Goal: Task Accomplishment & Management: Manage account settings

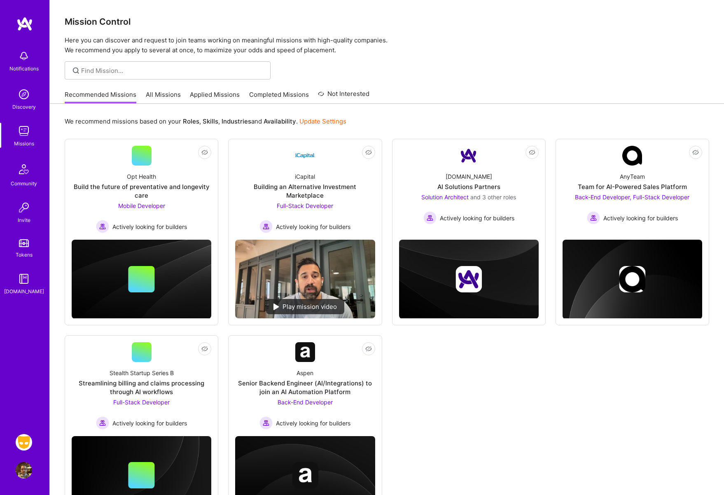
click at [22, 446] on img at bounding box center [24, 442] width 16 height 16
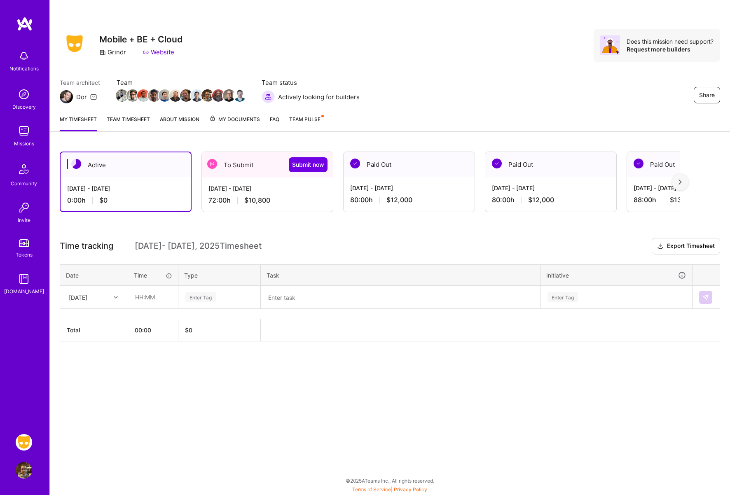
click at [276, 181] on div "[DATE] - [DATE] 72:00 h $10,800" at bounding box center [267, 194] width 131 height 34
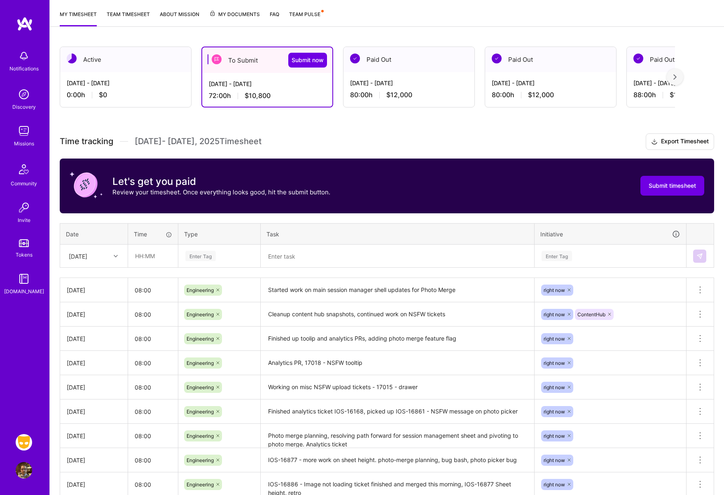
scroll to position [106, 0]
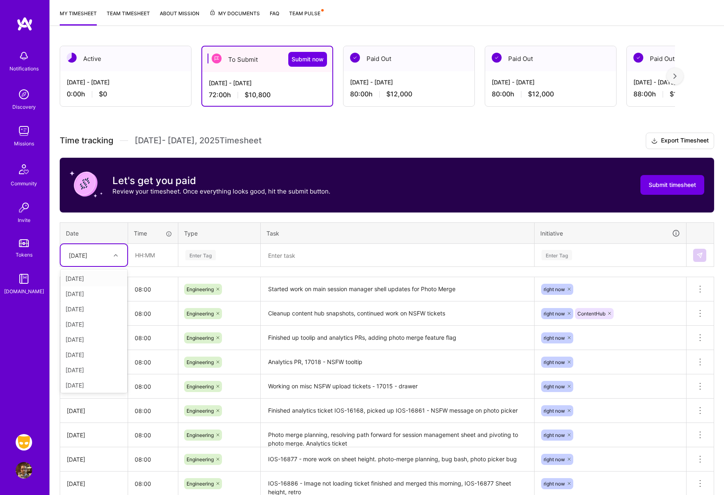
click at [117, 254] on icon at bounding box center [116, 255] width 4 height 4
click at [95, 368] on div "[DATE]" at bounding box center [94, 368] width 67 height 15
click at [159, 251] on input "text" at bounding box center [152, 255] width 49 height 22
type input "08:00"
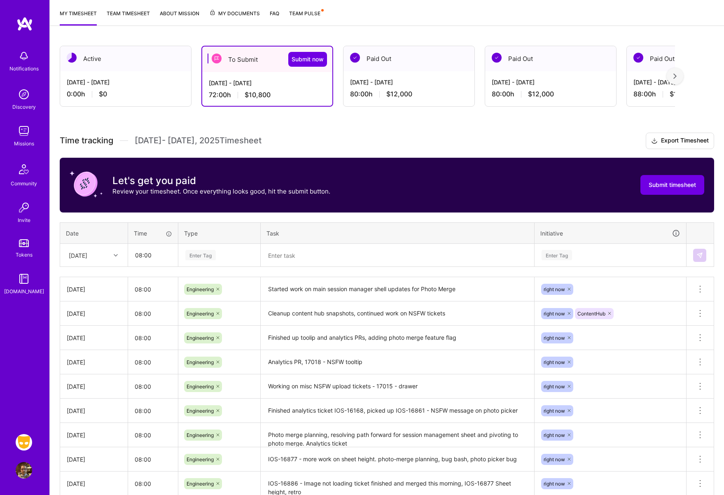
click at [210, 255] on div "Enter Tag" at bounding box center [200, 255] width 30 height 13
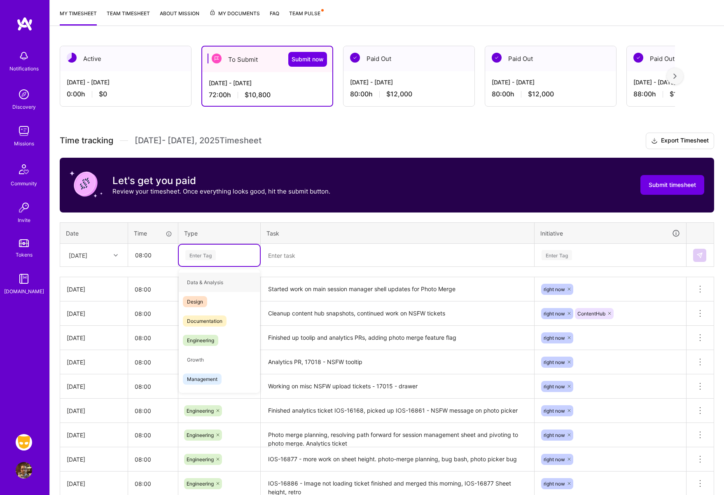
type input "e"
click at [207, 319] on span "Engineering" at bounding box center [200, 320] width 35 height 11
click at [333, 254] on textarea at bounding box center [397, 255] width 272 height 21
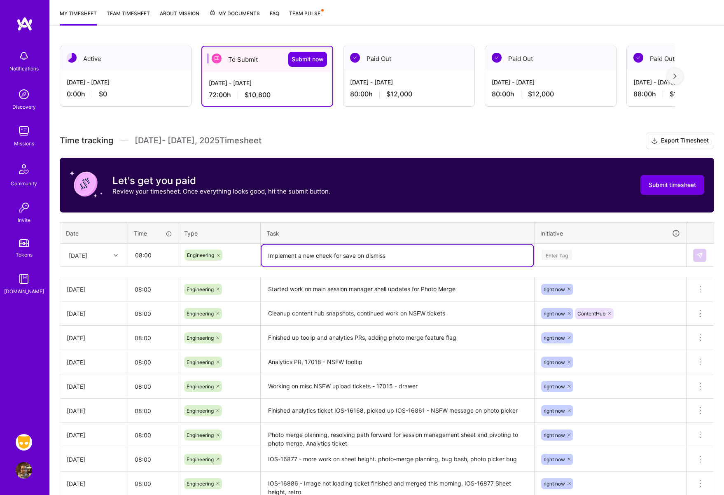
type textarea "Implement a new check for save on dismiss"
click at [560, 259] on div "Enter Tag" at bounding box center [556, 255] width 30 height 13
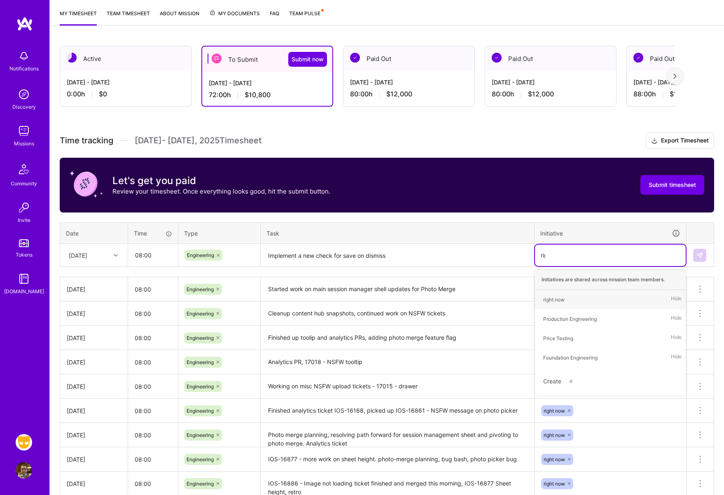
type input "right"
click at [557, 301] on div "right now" at bounding box center [553, 299] width 21 height 9
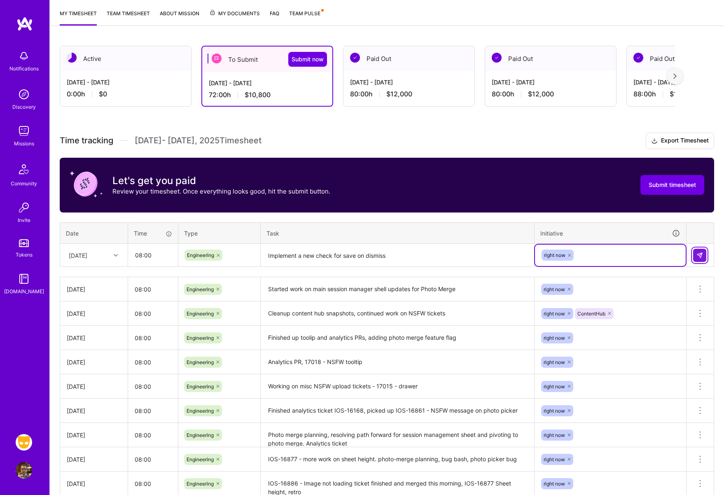
click at [699, 257] on img at bounding box center [699, 255] width 7 height 7
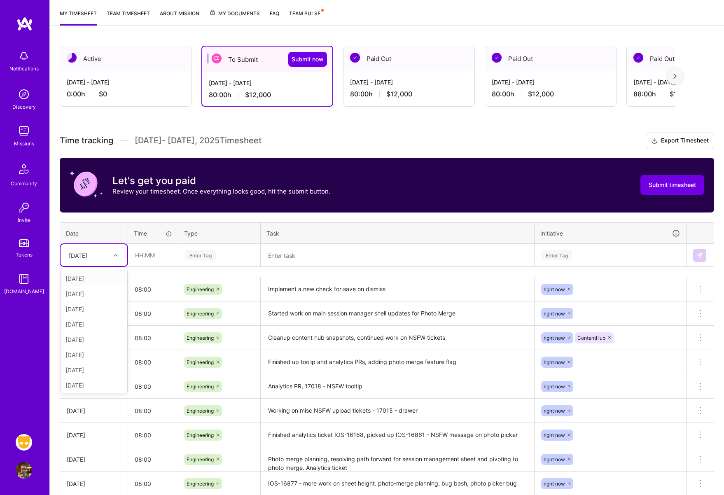
click at [115, 255] on icon at bounding box center [116, 255] width 4 height 4
click at [95, 382] on div "[DATE]" at bounding box center [94, 383] width 67 height 15
click at [149, 260] on input "text" at bounding box center [152, 255] width 49 height 22
type input "08:00"
click at [203, 255] on div "Enter Tag" at bounding box center [200, 255] width 30 height 13
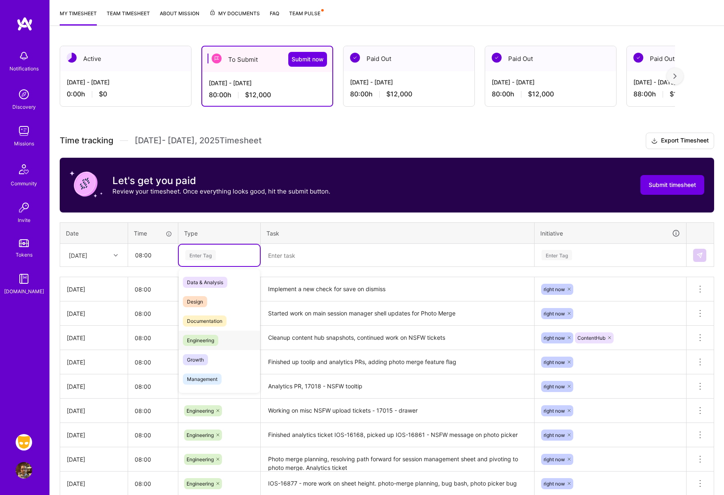
click at [202, 340] on span "Engineering" at bounding box center [200, 340] width 35 height 11
click at [297, 255] on textarea at bounding box center [397, 256] width 272 height 22
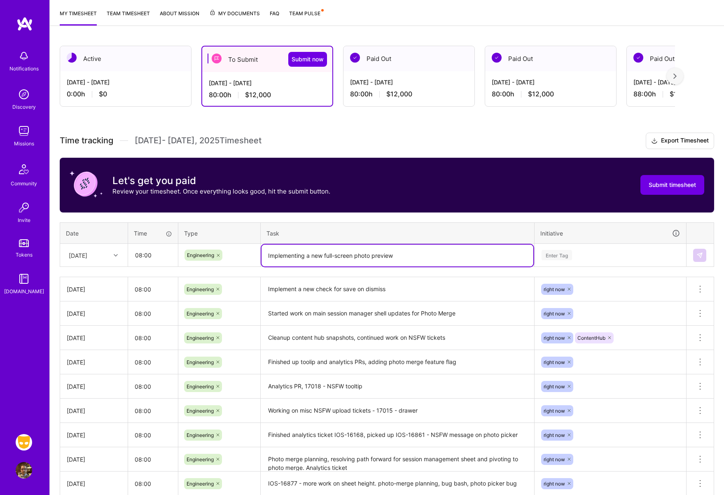
type textarea "Implementing a new full-screen photo preview"
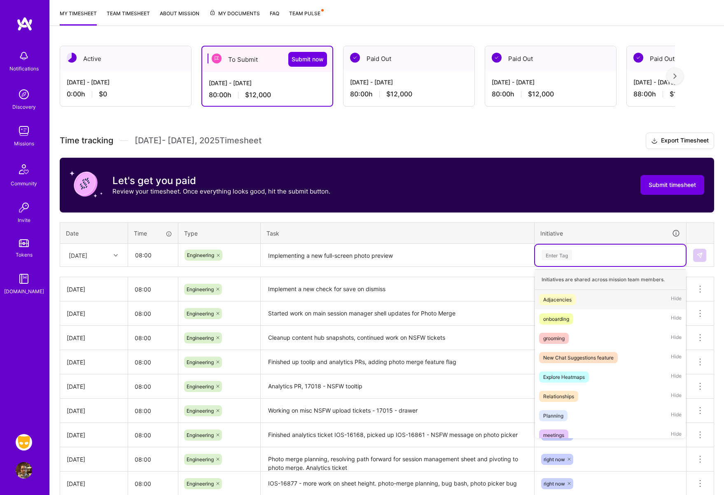
click at [554, 253] on div "Enter Tag" at bounding box center [556, 255] width 30 height 13
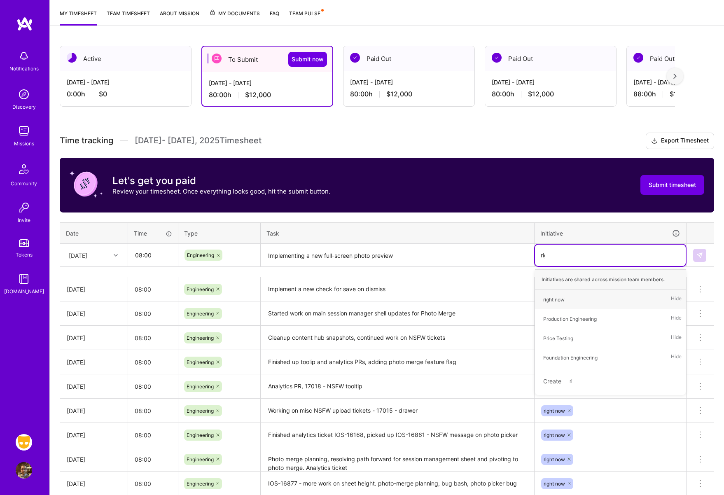
type input "righ"
click at [553, 297] on div "right now" at bounding box center [553, 299] width 21 height 9
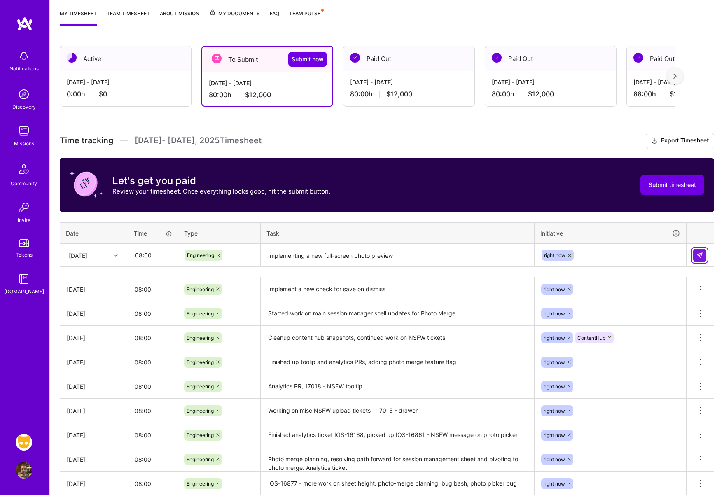
click at [703, 256] on button at bounding box center [699, 255] width 13 height 13
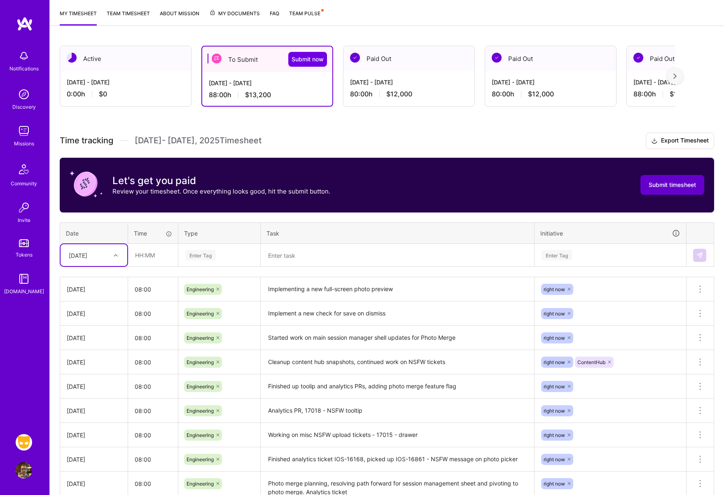
click at [674, 189] on span "Submit timesheet" at bounding box center [671, 185] width 47 height 8
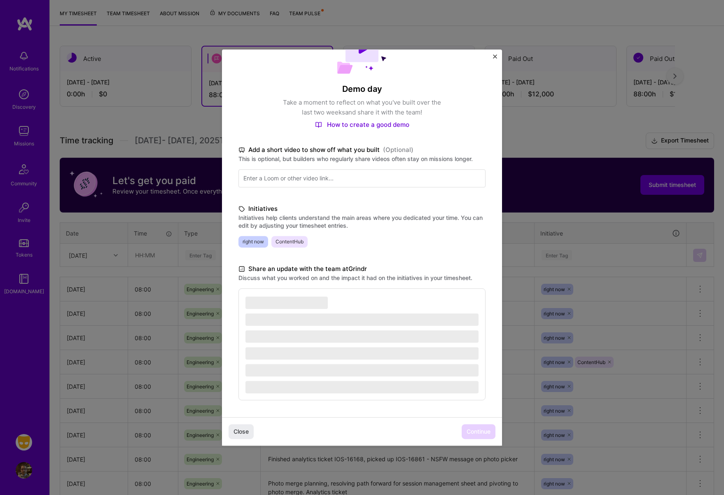
scroll to position [42, 0]
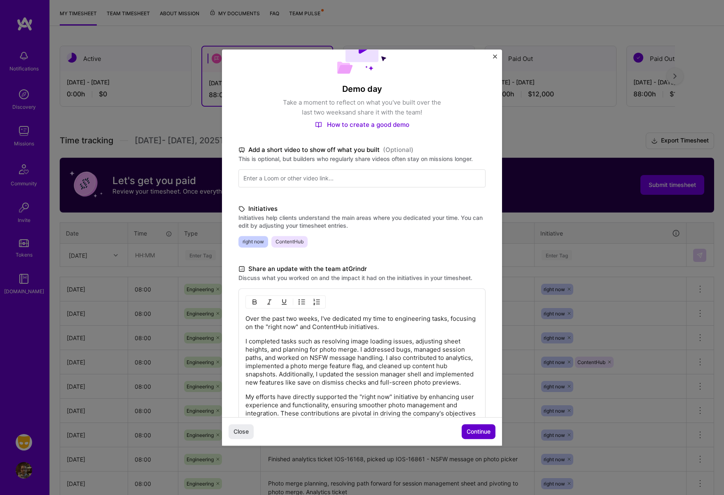
click at [481, 431] on span "Continue" at bounding box center [478, 431] width 24 height 8
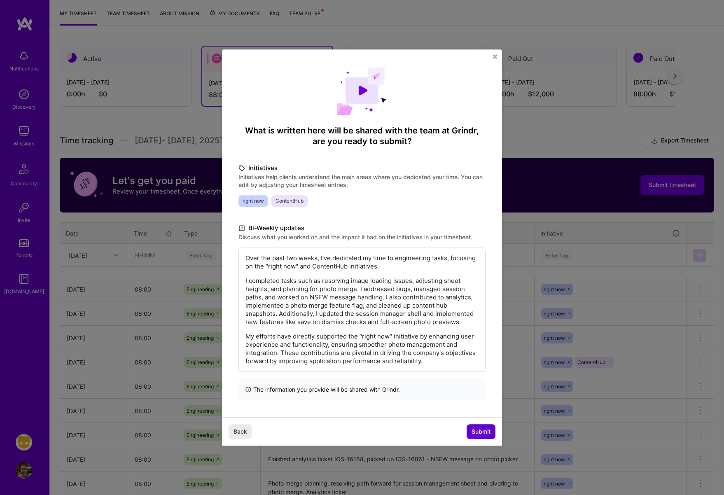
scroll to position [9, 0]
click at [483, 432] on span "Submit" at bounding box center [480, 431] width 19 height 8
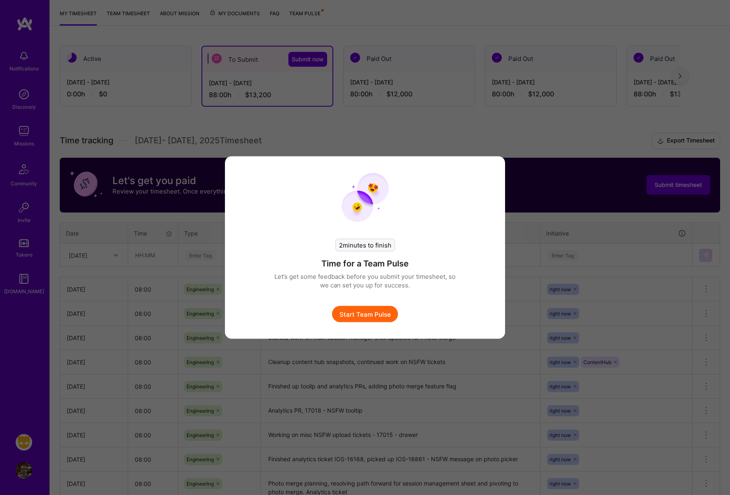
click at [378, 320] on button "Start Team Pulse" at bounding box center [365, 314] width 66 height 16
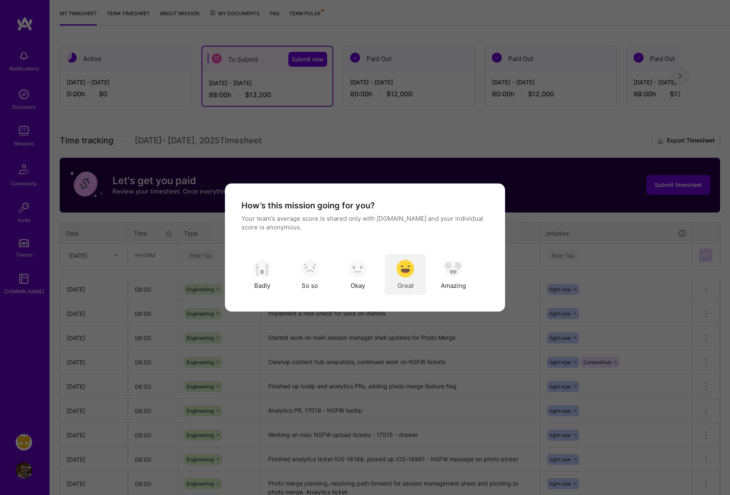
click at [407, 268] on img "modal" at bounding box center [405, 268] width 18 height 18
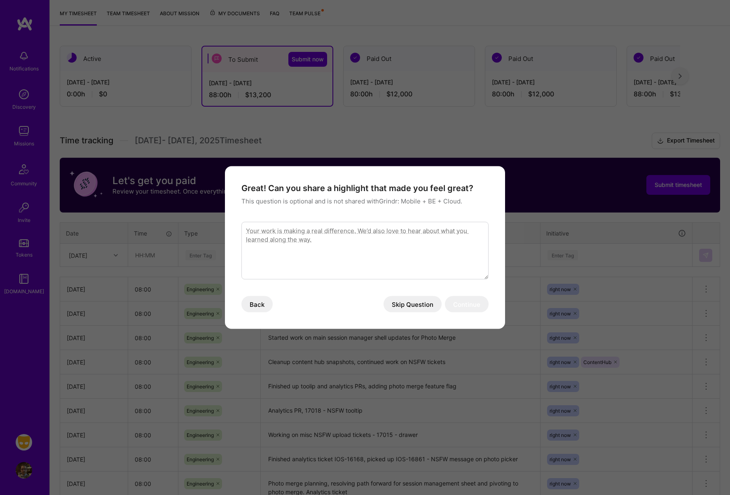
click at [413, 303] on button "Skip Question" at bounding box center [412, 304] width 58 height 16
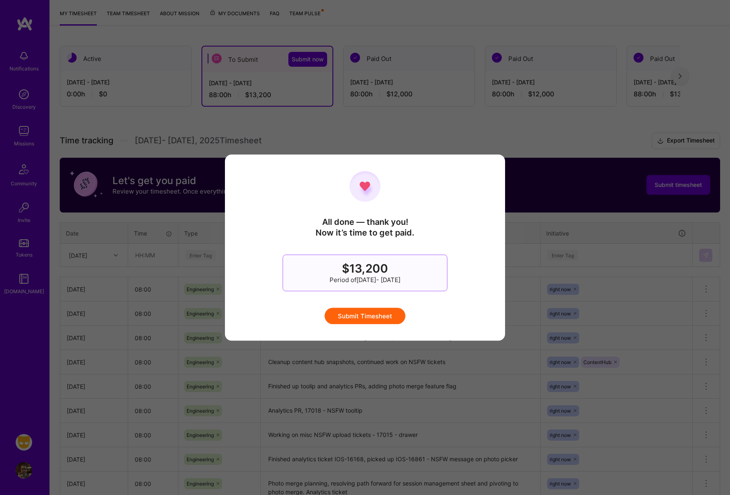
click at [375, 315] on button "Submit Timesheet" at bounding box center [364, 316] width 81 height 16
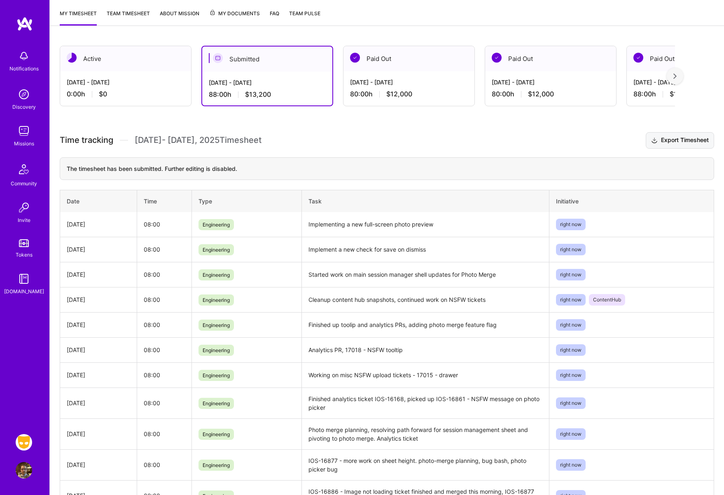
scroll to position [106, 0]
